Goal: Task Accomplishment & Management: Use online tool/utility

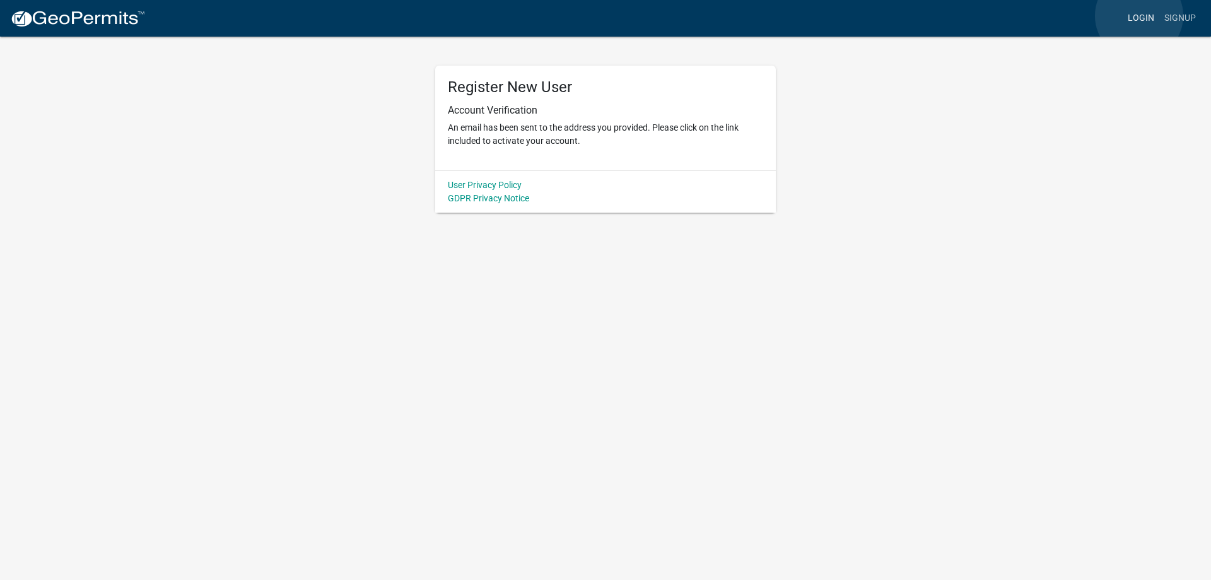
click at [1139, 16] on link "Login" at bounding box center [1141, 18] width 37 height 24
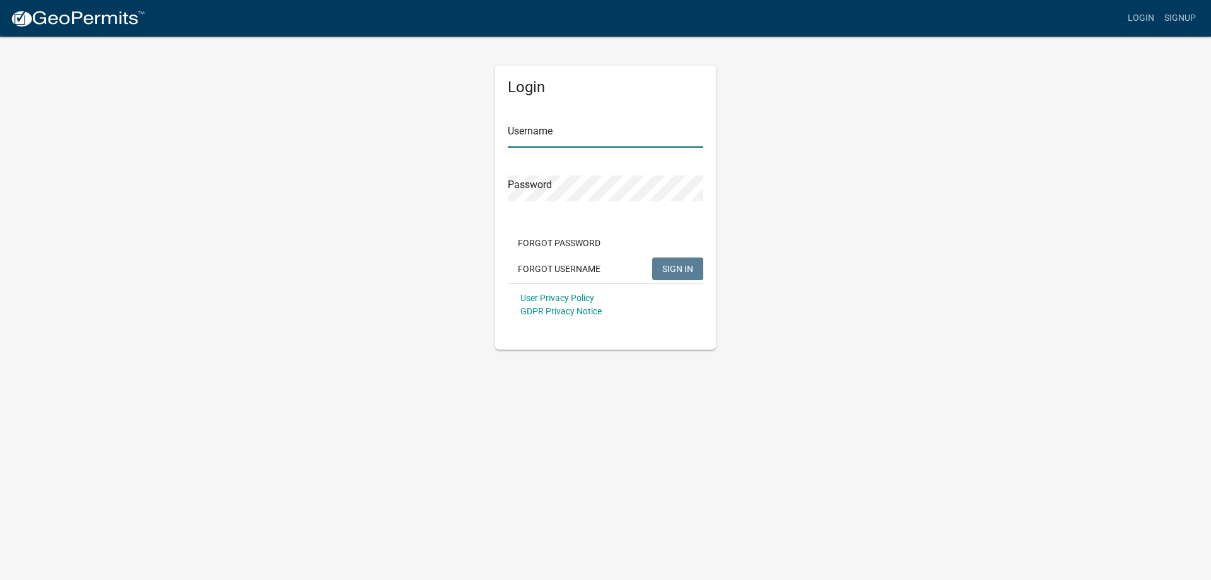
click at [572, 136] on input "Username" at bounding box center [606, 135] width 196 height 26
type input "[EMAIL_ADDRESS][DOMAIN_NAME]"
click at [554, 212] on form "Username [EMAIL_ADDRESS][DOMAIN_NAME] Password Forgot Password Forgot Username …" at bounding box center [606, 214] width 196 height 221
click at [672, 262] on button "SIGN IN" at bounding box center [677, 268] width 51 height 23
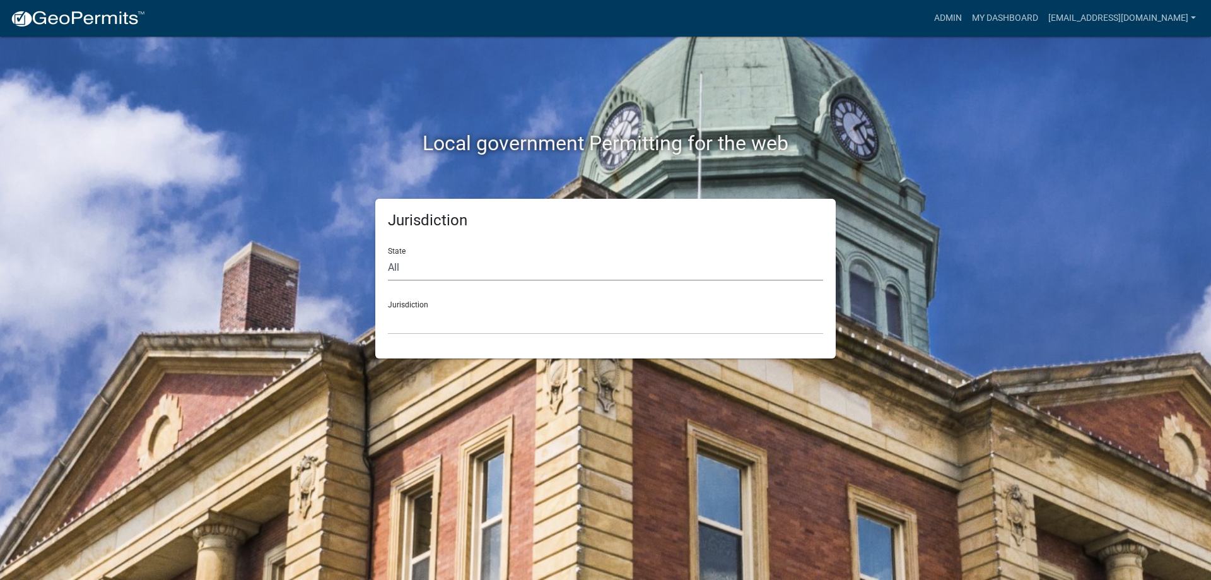
click at [433, 265] on select "All [US_STATE] [US_STATE] [US_STATE] [US_STATE] [US_STATE] [US_STATE] [US_STATE…" at bounding box center [605, 268] width 435 height 26
select select "[US_STATE]"
click at [388, 255] on select "All [US_STATE] [US_STATE] [US_STATE] [US_STATE] [US_STATE] [US_STATE] [US_STATE…" at bounding box center [605, 268] width 435 height 26
click at [458, 327] on select "[GEOGRAPHIC_DATA], [US_STATE] [GEOGRAPHIC_DATA], [US_STATE]" at bounding box center [605, 321] width 435 height 26
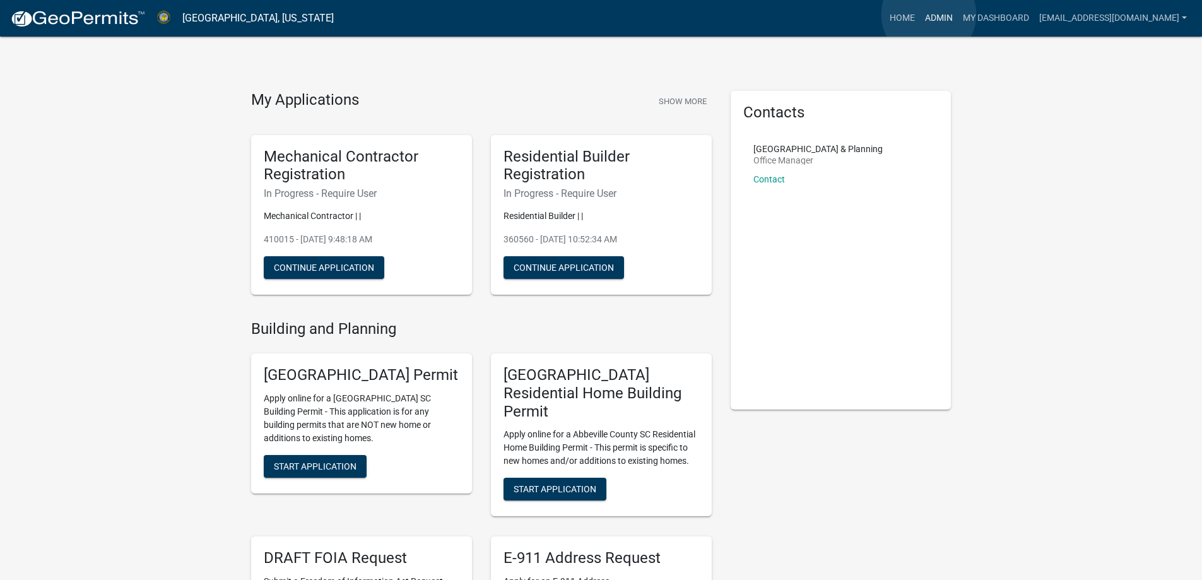
click at [929, 15] on link "Admin" at bounding box center [939, 18] width 38 height 24
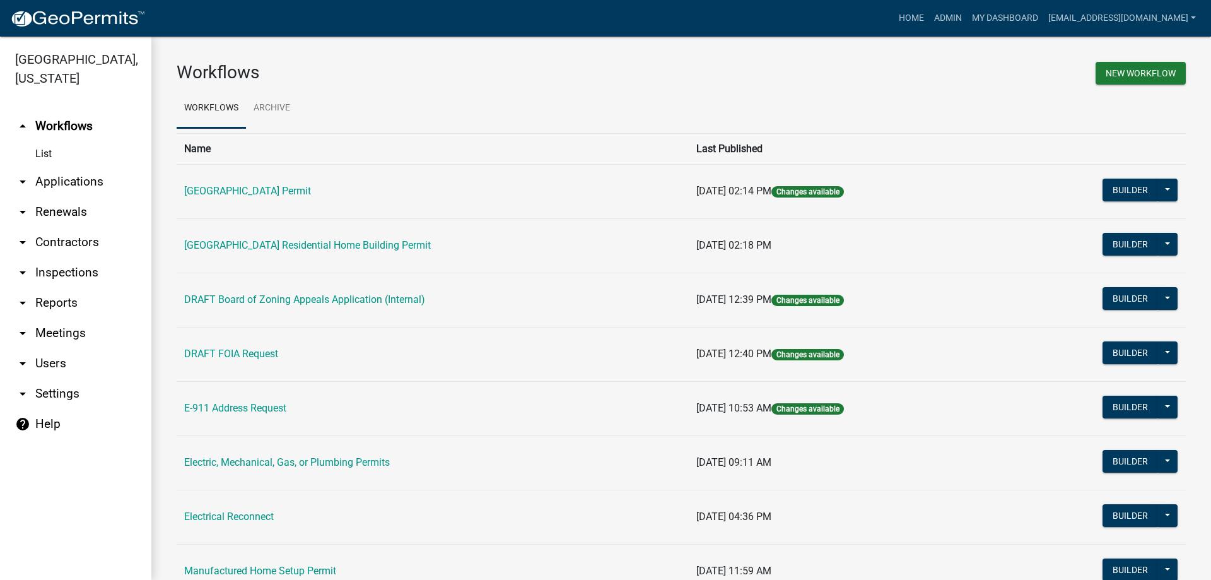
click at [82, 182] on link "arrow_drop_down Applications" at bounding box center [75, 182] width 151 height 30
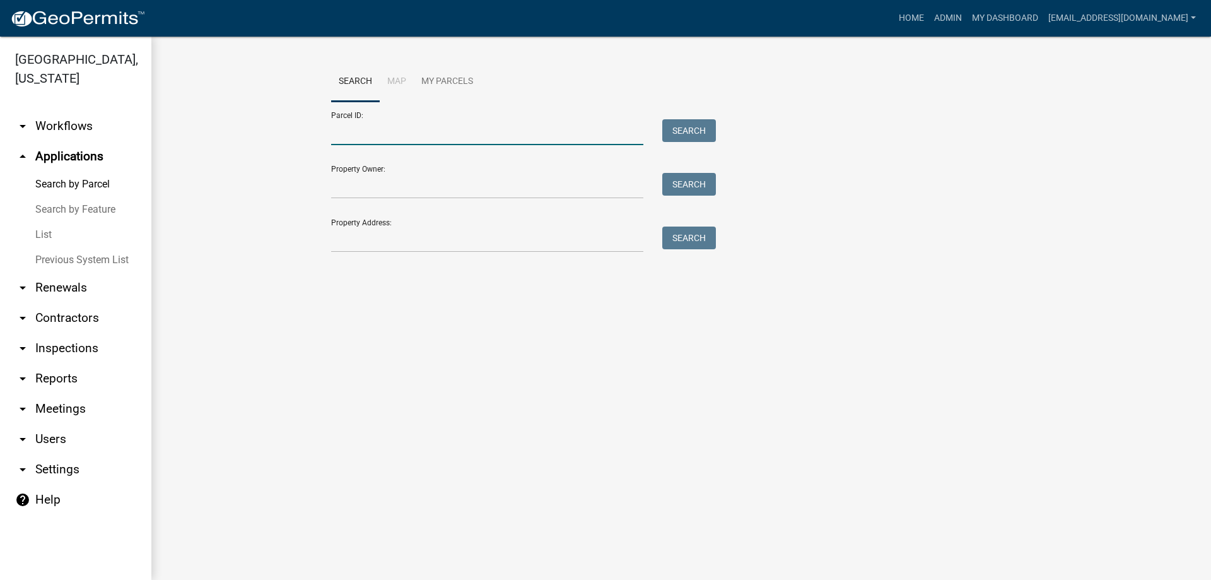
click at [405, 134] on input "Parcel ID:" at bounding box center [487, 132] width 312 height 26
type input "[PHONE_NUMBER]"
click at [686, 127] on button "Search" at bounding box center [689, 130] width 54 height 23
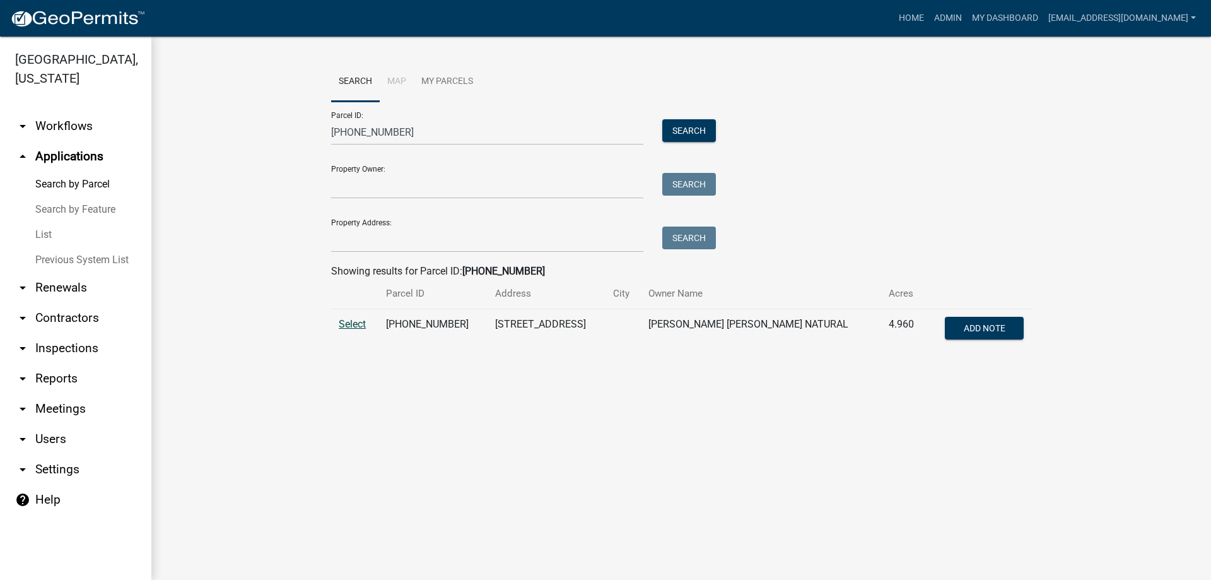
click at [346, 324] on span "Select" at bounding box center [352, 324] width 27 height 12
